Goal: Browse casually: Explore the website without a specific task or goal

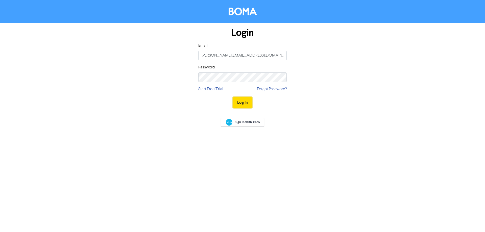
drag, startPoint x: 245, startPoint y: 101, endPoint x: 263, endPoint y: 116, distance: 23.8
click at [245, 101] on button "Log In" at bounding box center [242, 102] width 19 height 11
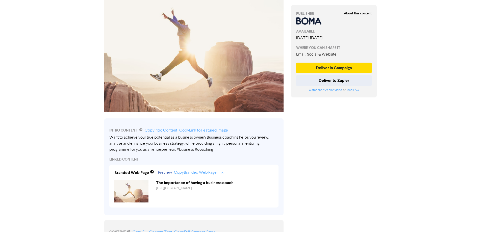
scroll to position [51, 0]
